Goal: Task Accomplishment & Management: Manage account settings

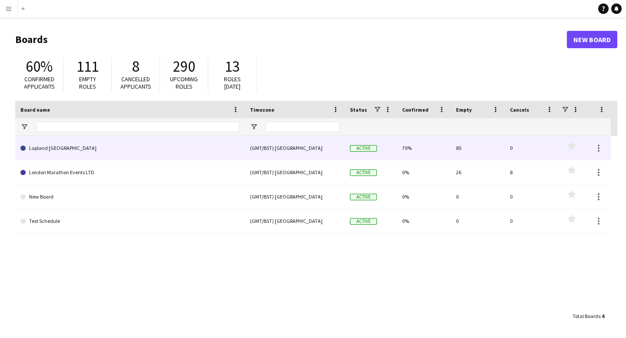
click at [149, 145] on link "Lapland [GEOGRAPHIC_DATA]" at bounding box center [129, 148] width 219 height 24
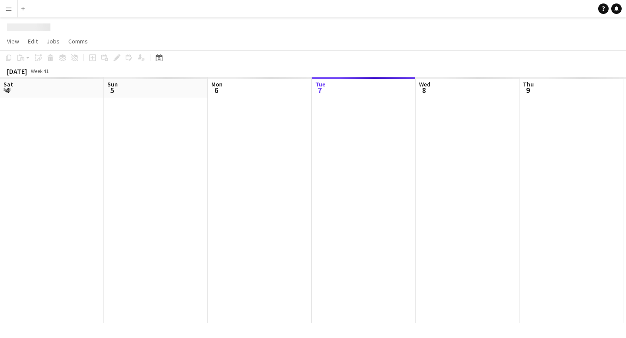
click at [149, 145] on div at bounding box center [623, 210] width 1246 height 225
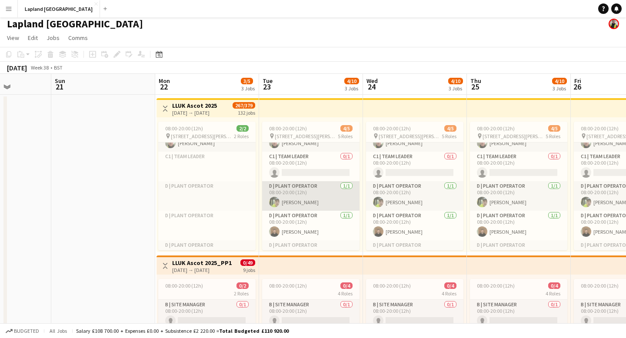
click at [347, 186] on app-card-role "D | Plant Operator [DATE] 08:00-20:00 (12h) [PERSON_NAME]" at bounding box center [310, 196] width 97 height 30
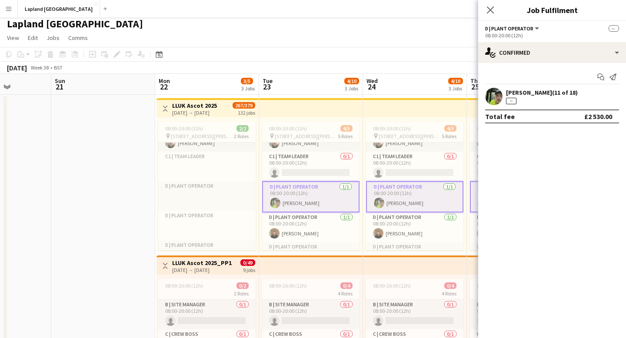
click at [347, 185] on app-card-role "D | Plant Operator [DATE] 08:00-20:00 (12h) [PERSON_NAME]" at bounding box center [310, 196] width 97 height 31
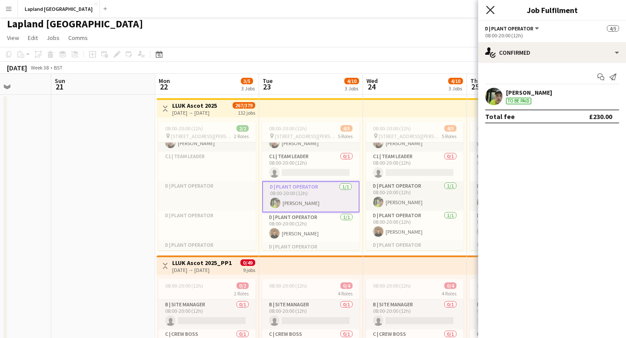
click at [491, 9] on icon at bounding box center [490, 10] width 8 height 8
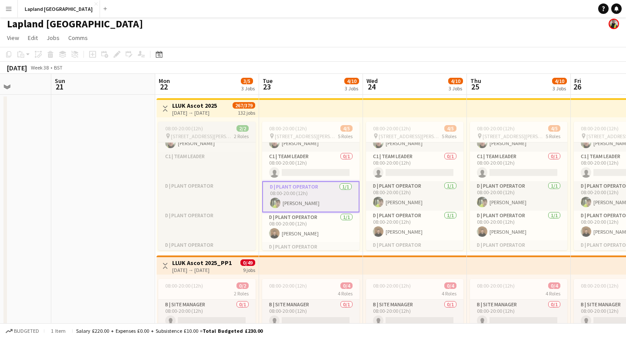
click at [243, 130] on span "2/2" at bounding box center [242, 128] width 12 height 7
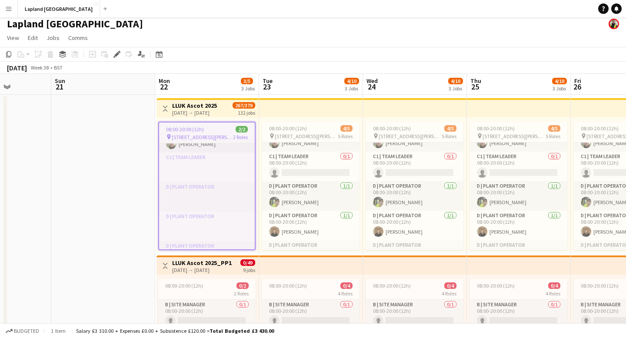
click at [243, 130] on span "2/2" at bounding box center [242, 129] width 12 height 7
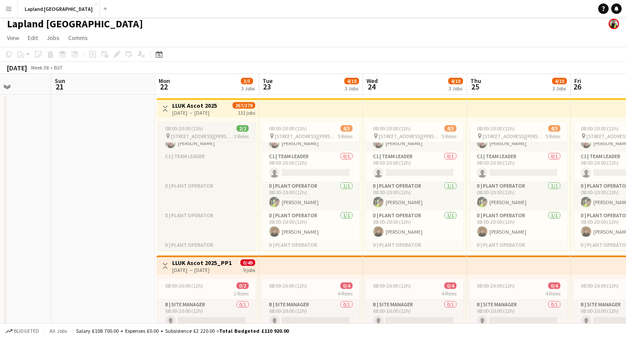
click at [243, 130] on span "2/2" at bounding box center [242, 128] width 12 height 7
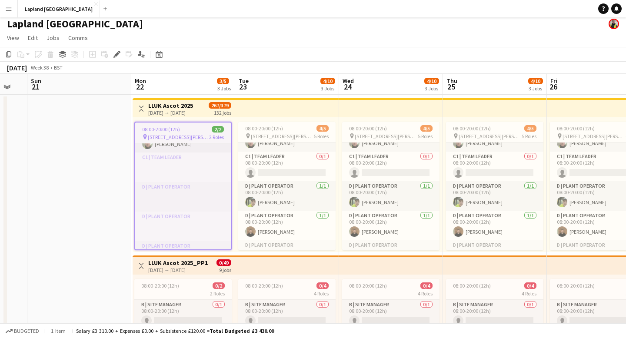
click at [105, 181] on app-date-cell at bounding box center [79, 332] width 104 height 475
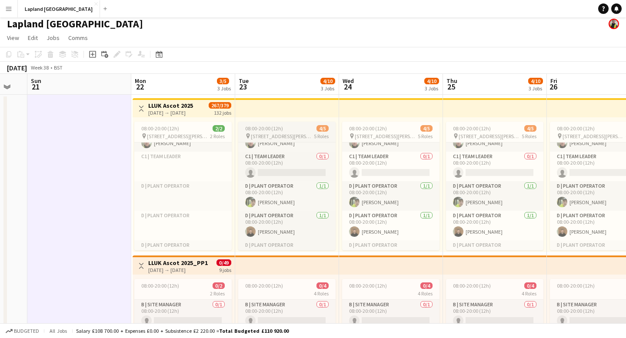
click at [324, 127] on span "4/5" at bounding box center [322, 128] width 12 height 7
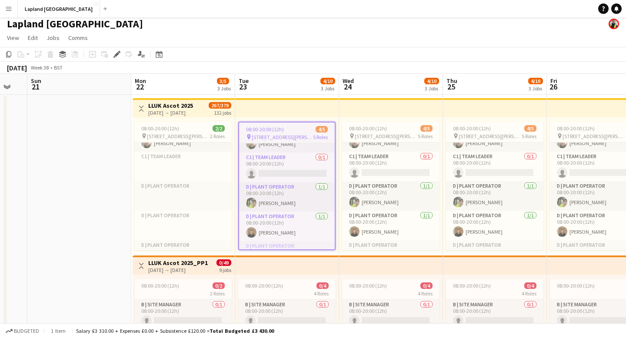
click at [324, 127] on span "4/5" at bounding box center [322, 129] width 12 height 7
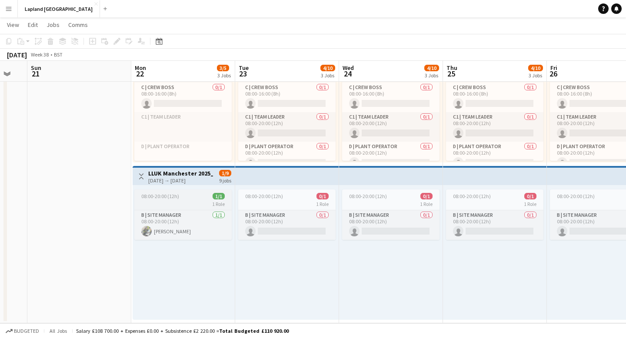
click at [221, 196] on span "1/1" at bounding box center [219, 196] width 12 height 7
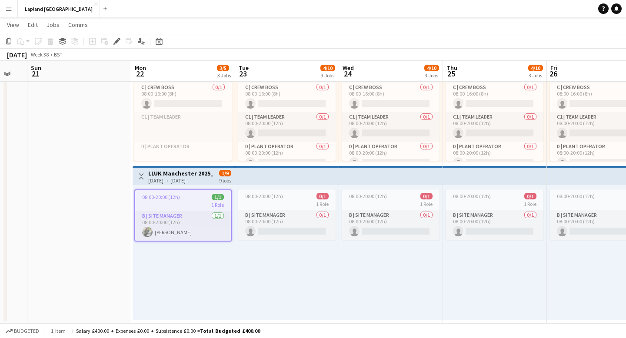
click at [221, 197] on span "1/1" at bounding box center [218, 197] width 12 height 7
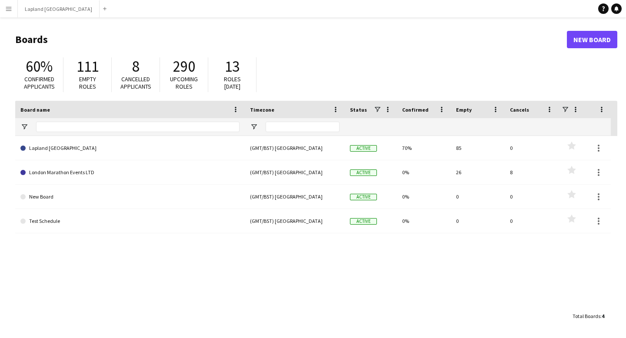
click at [11, 8] on app-icon "Menu" at bounding box center [8, 8] width 7 height 7
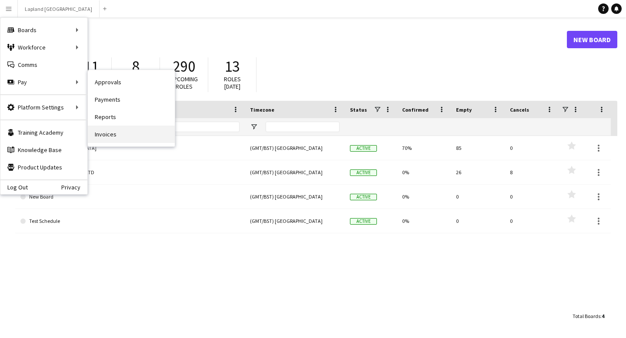
click at [115, 138] on link "Invoices" at bounding box center [131, 134] width 87 height 17
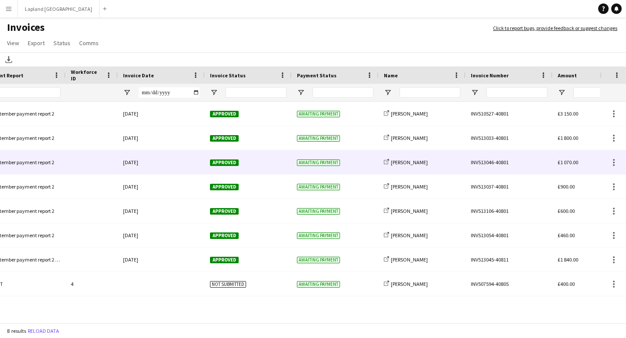
scroll to position [0, 41]
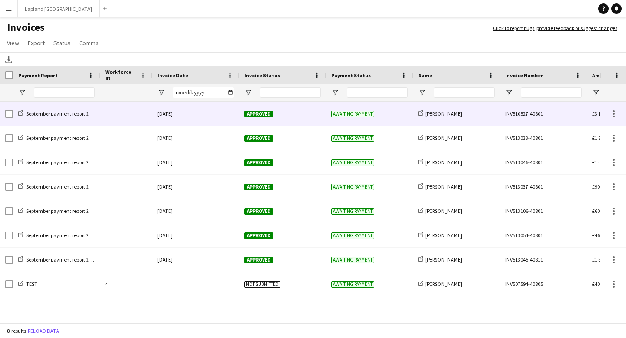
click at [223, 110] on div "[DATE]" at bounding box center [195, 114] width 87 height 24
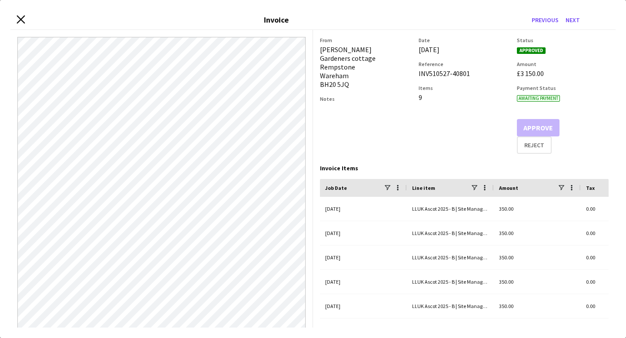
click at [19, 19] on icon "Close invoice dialog" at bounding box center [21, 19] width 8 height 8
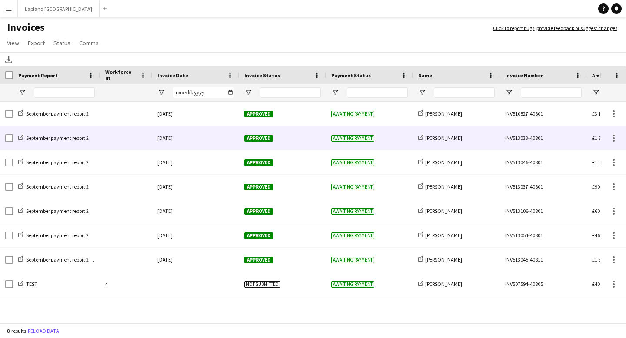
click at [201, 143] on div "[DATE]" at bounding box center [195, 138] width 87 height 24
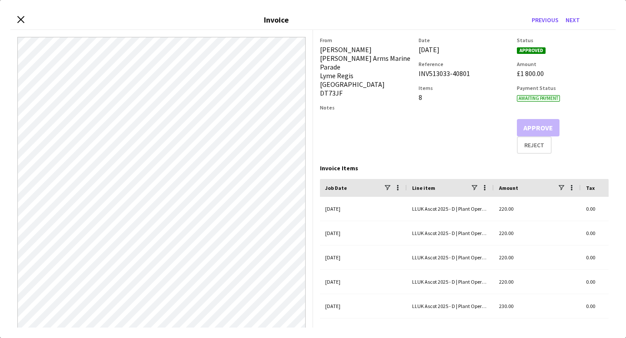
click at [26, 20] on div "Close invoice dialog Invoice Previous Next" at bounding box center [312, 20] width 605 height 20
click at [20, 21] on icon "Close invoice dialog" at bounding box center [21, 19] width 8 height 8
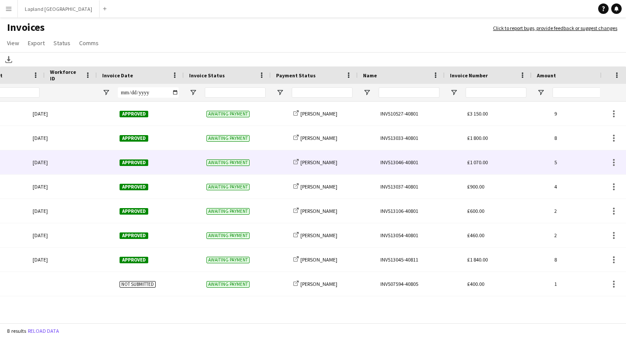
scroll to position [0, 125]
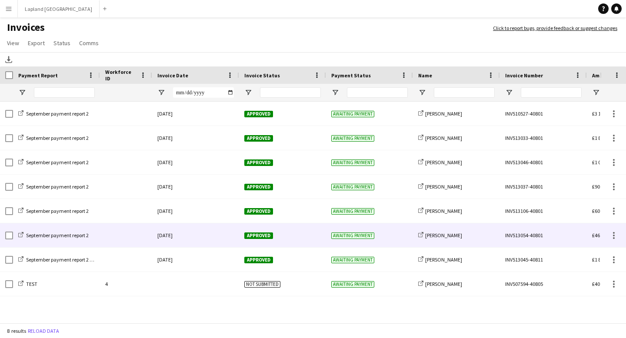
click at [404, 232] on div "Awaiting payment" at bounding box center [369, 235] width 87 height 24
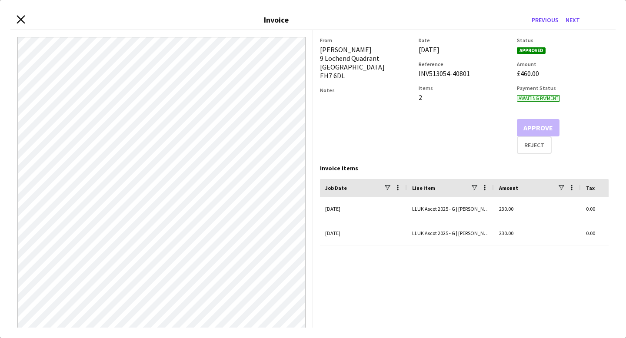
click at [19, 17] on icon at bounding box center [21, 19] width 8 height 8
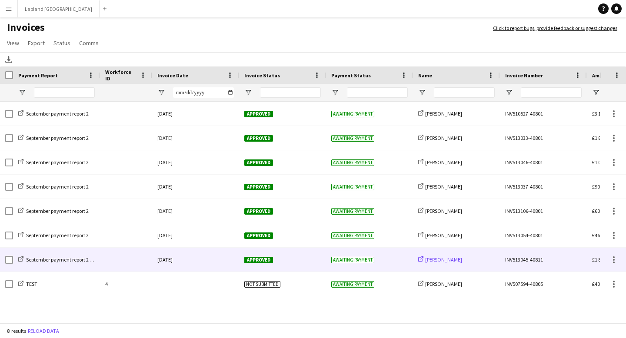
click at [441, 259] on span "[PERSON_NAME]" at bounding box center [443, 259] width 37 height 7
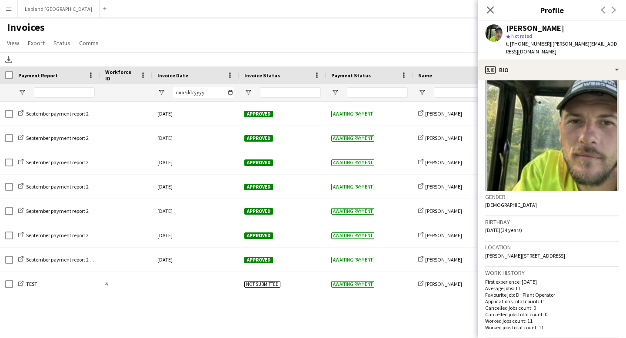
scroll to position [0, 0]
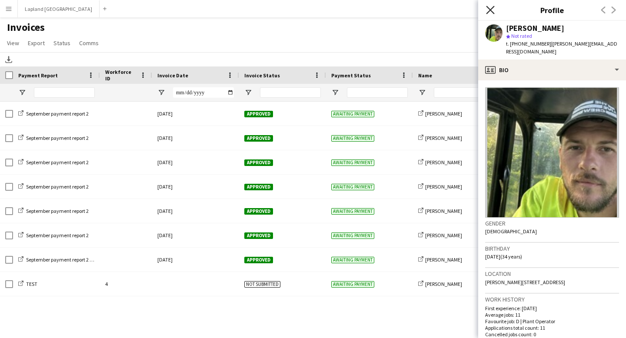
click at [488, 10] on icon "Close pop-in" at bounding box center [490, 10] width 8 height 8
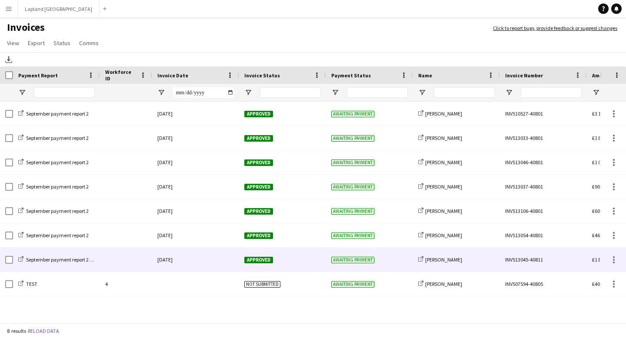
click at [475, 260] on div "share-external-link-1 [PERSON_NAME]" at bounding box center [456, 260] width 87 height 24
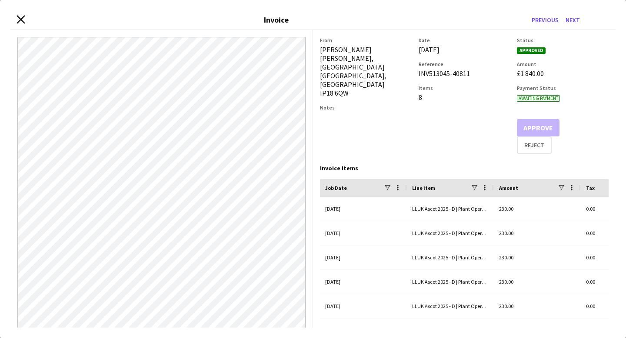
click at [19, 17] on icon at bounding box center [21, 19] width 8 height 8
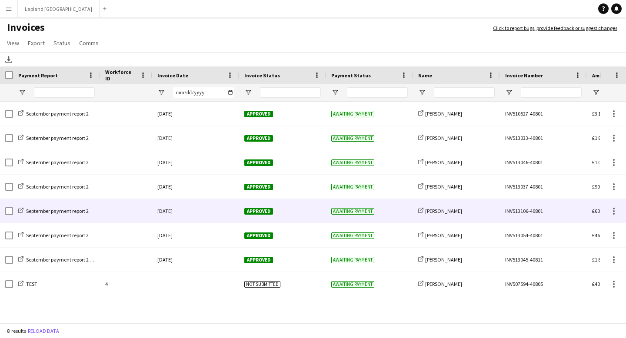
click at [455, 213] on div "share-external-link-1 [PERSON_NAME]" at bounding box center [456, 211] width 87 height 24
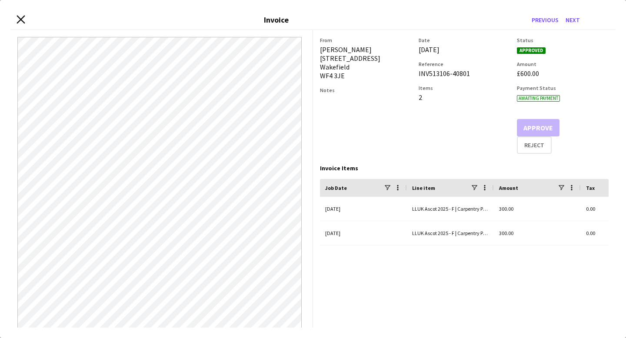
click at [20, 19] on icon at bounding box center [21, 19] width 8 height 8
